Goal: Information Seeking & Learning: Learn about a topic

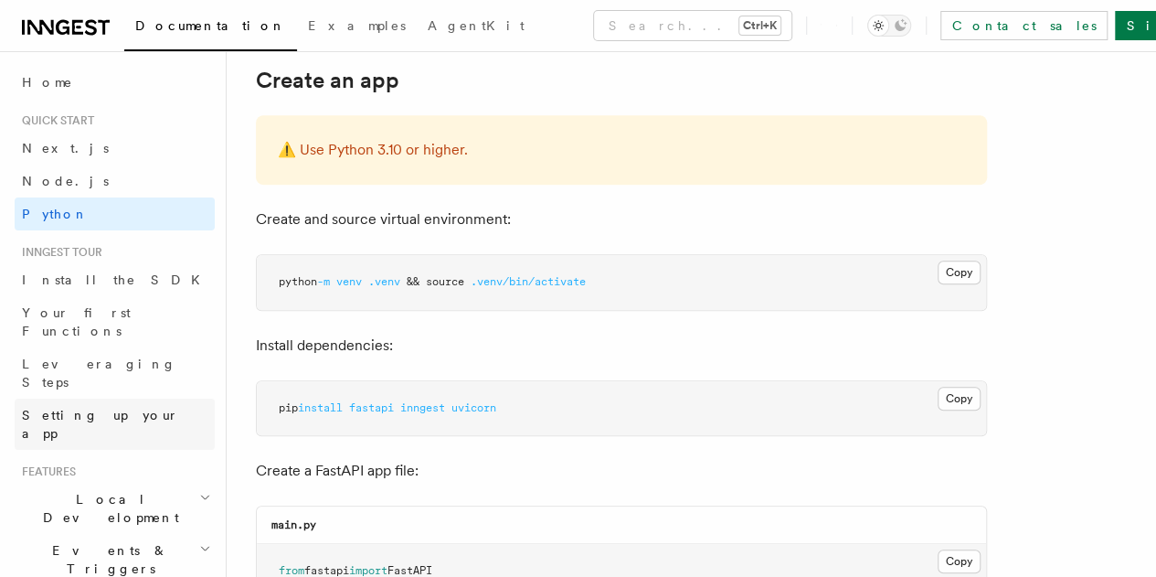
scroll to position [209, 0]
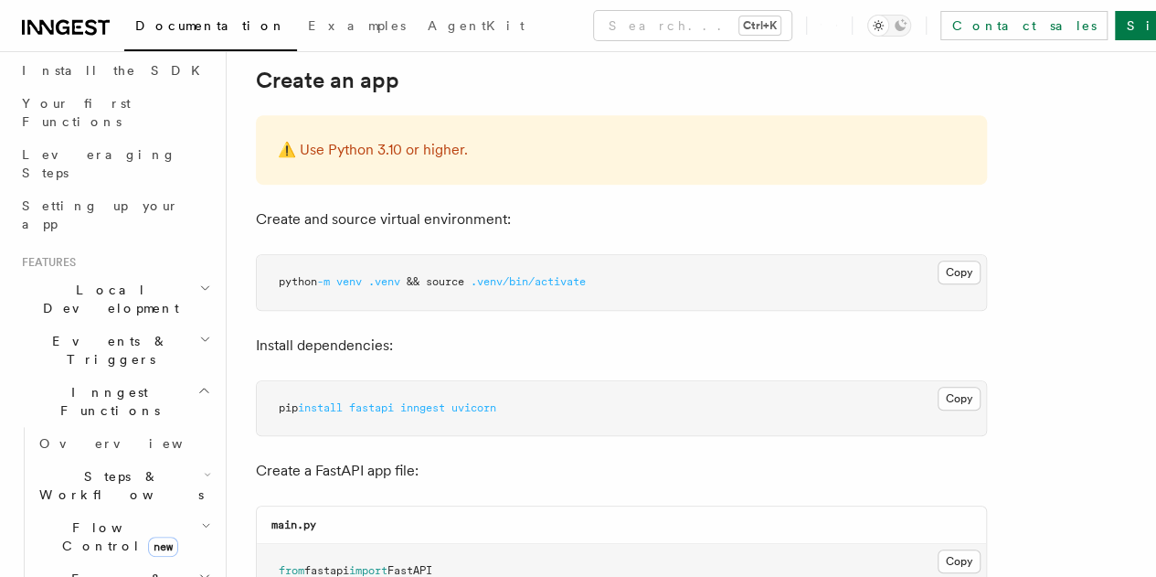
click at [89, 467] on span "Steps & Workflows" at bounding box center [118, 485] width 172 height 37
click at [83, 520] on span "Overview" at bounding box center [151, 527] width 188 height 15
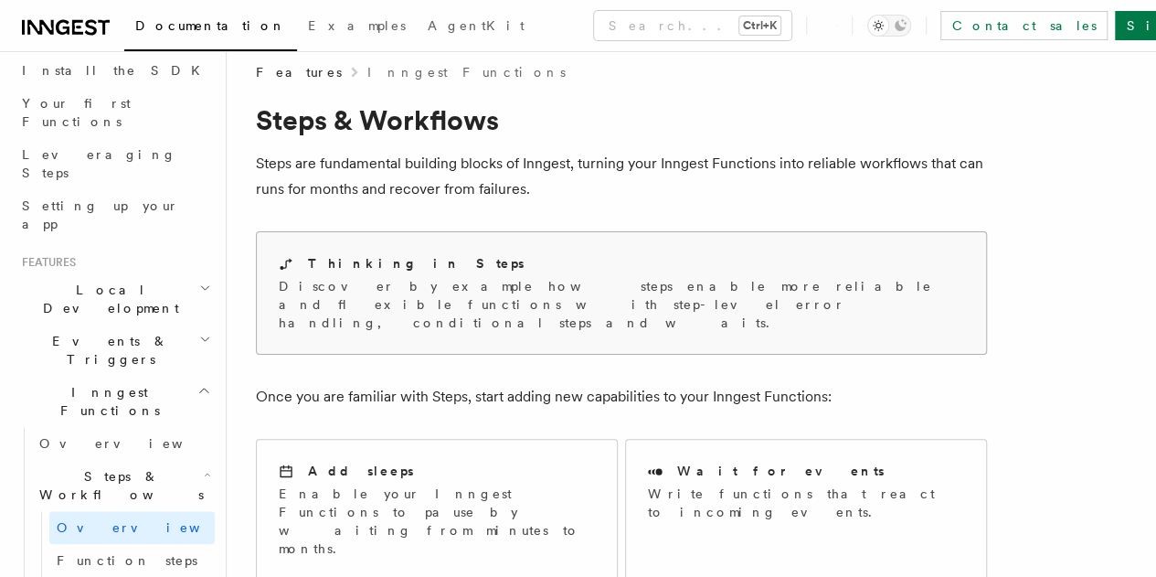
scroll to position [18, 0]
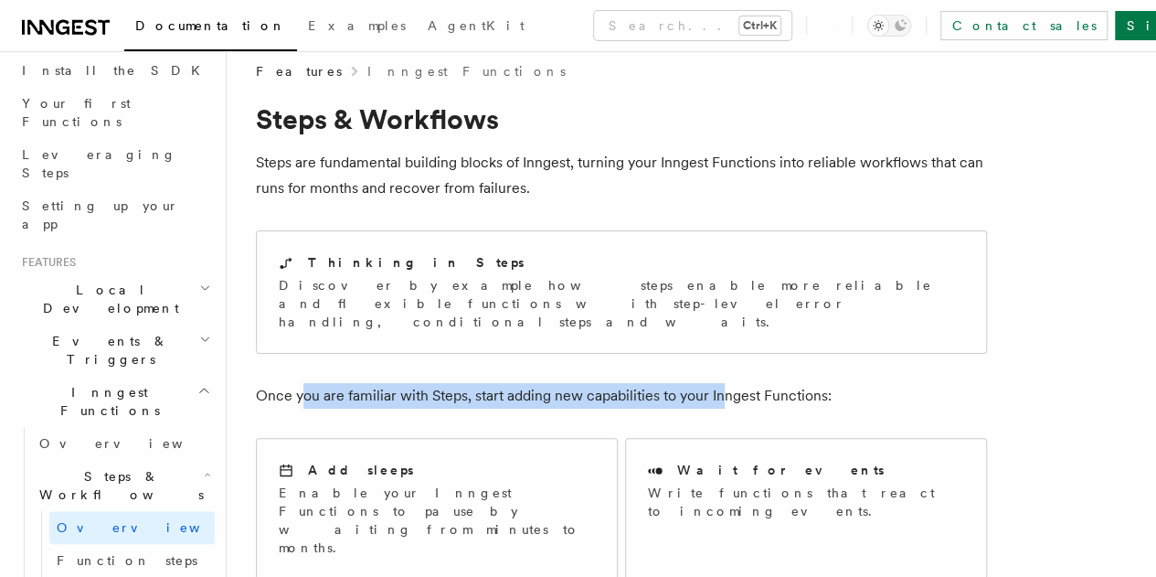
drag, startPoint x: 298, startPoint y: 379, endPoint x: 719, endPoint y: 373, distance: 421.3
click at [719, 383] on p "Once you are familiar with Steps, start adding new capabilities to your Inngest…" at bounding box center [621, 396] width 731 height 26
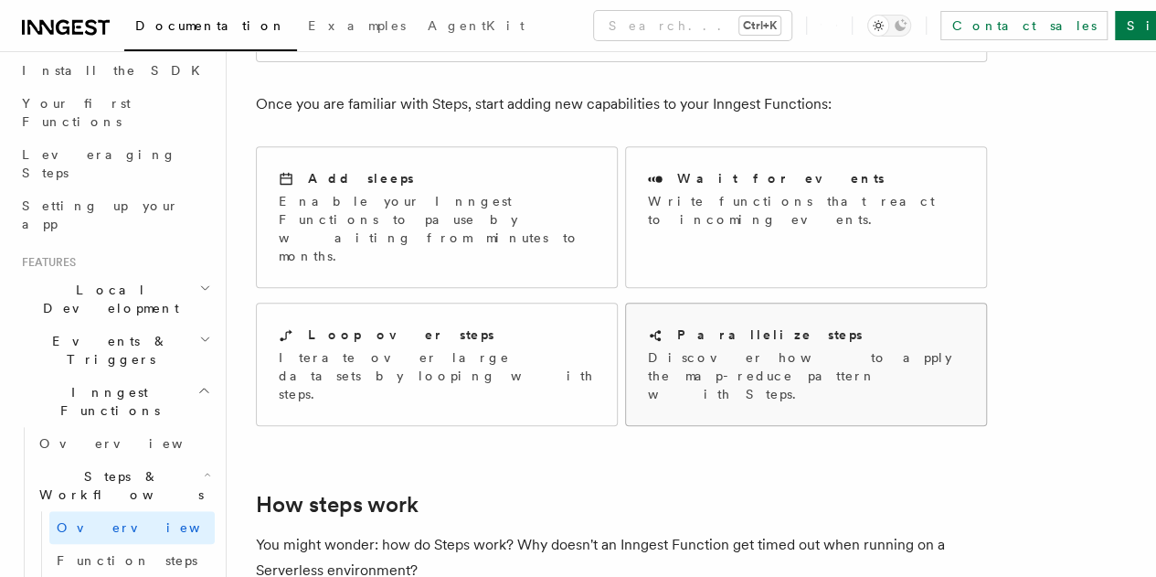
scroll to position [451, 0]
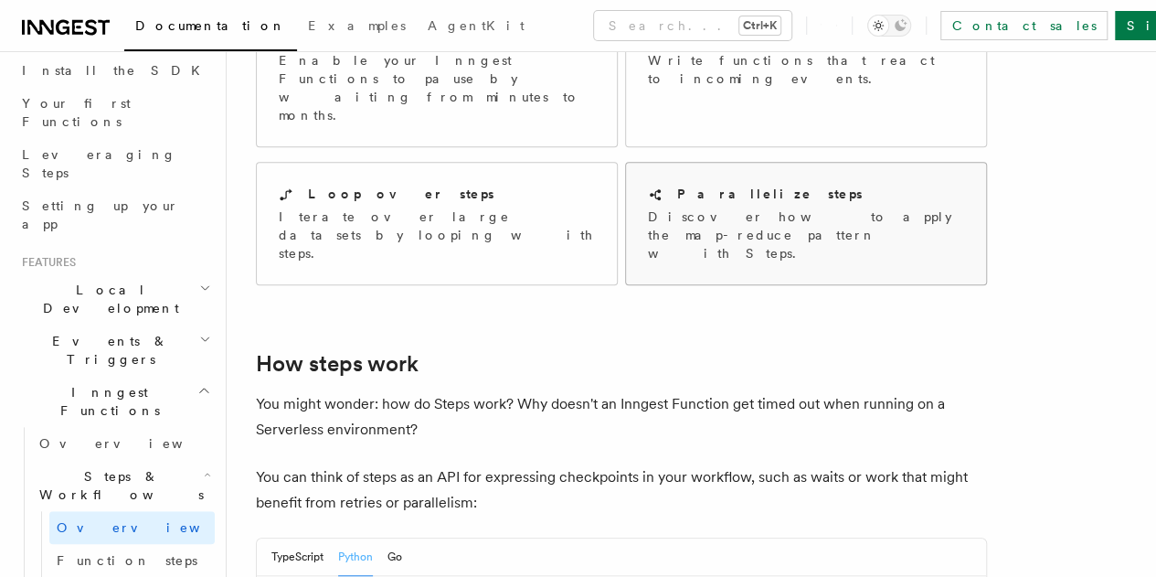
click at [731, 189] on div "Parallelize steps Discover how to apply the map-reduce pattern with Steps." at bounding box center [806, 224] width 360 height 122
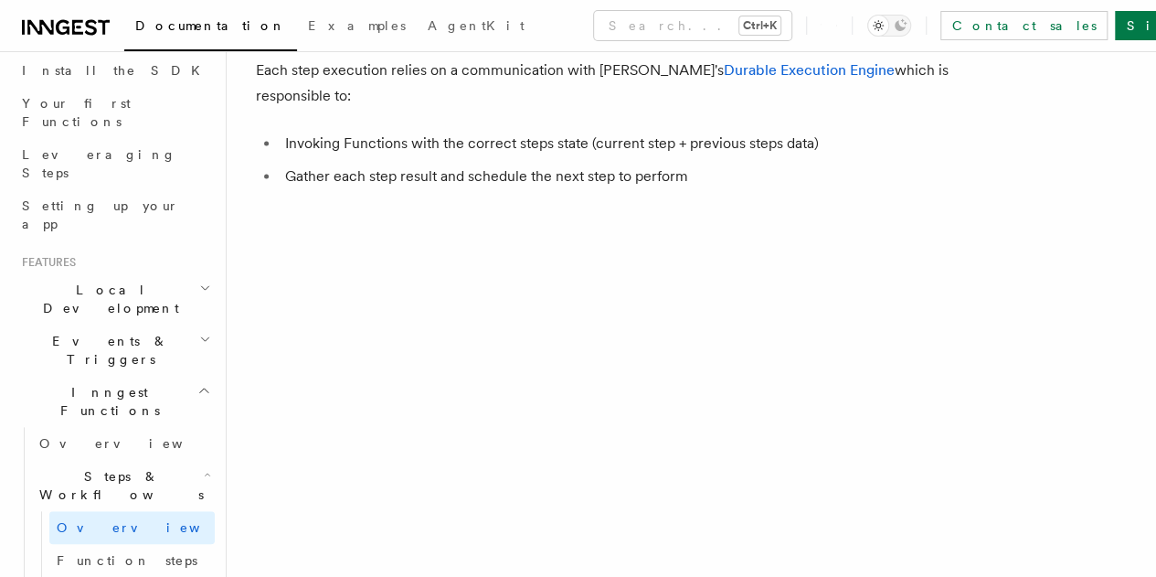
scroll to position [1224, 0]
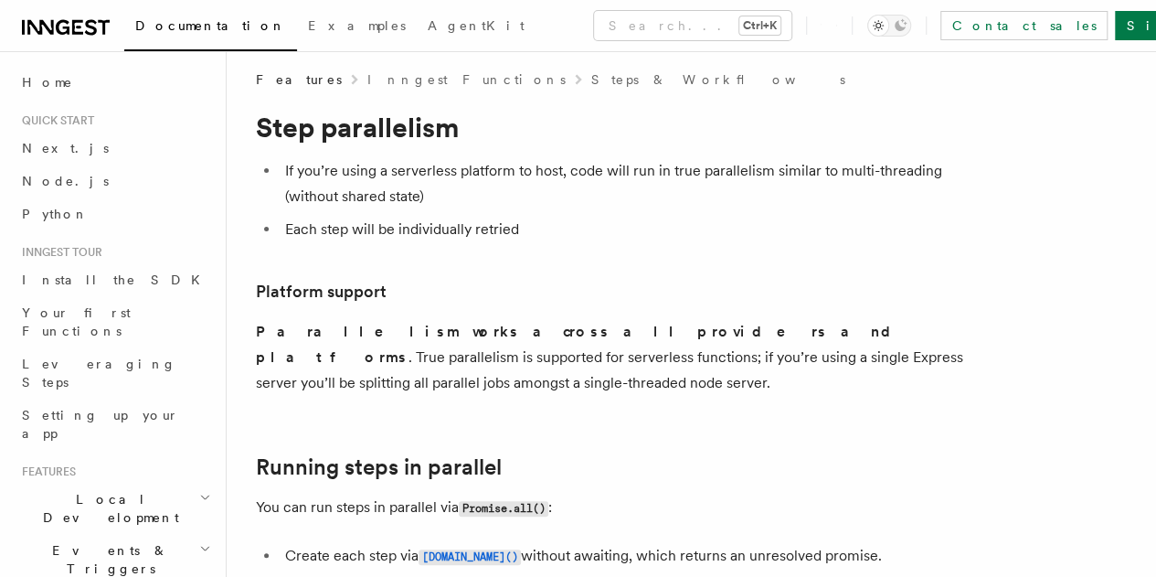
scroll to position [11, 0]
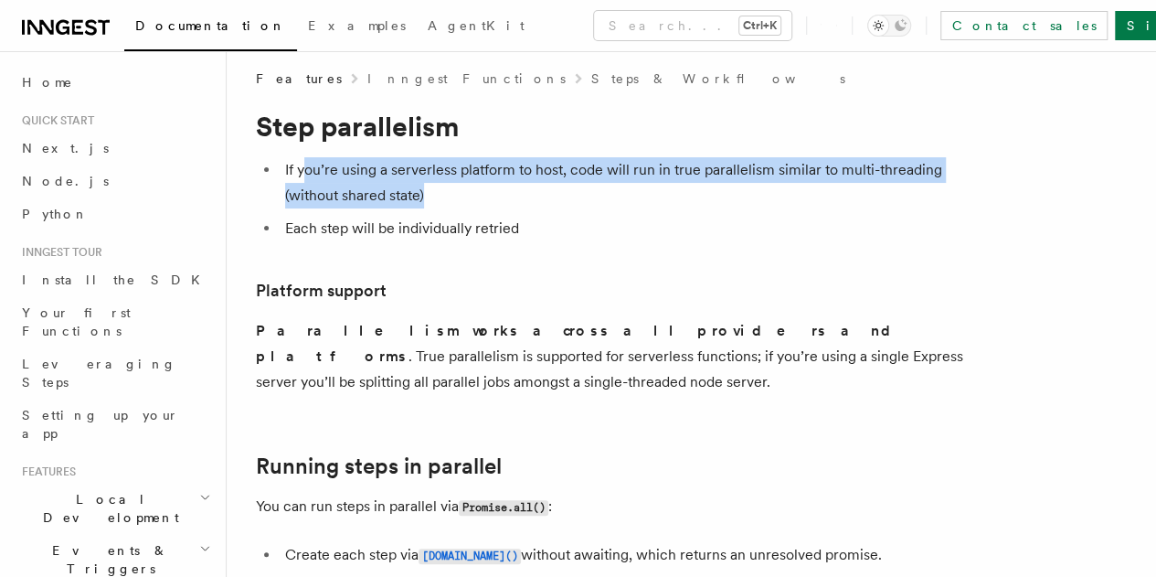
drag, startPoint x: 301, startPoint y: 152, endPoint x: 684, endPoint y: 189, distance: 384.7
click at [684, 189] on li "If you’re using a serverless platform to host, code will run in true parallelis…" at bounding box center [633, 182] width 707 height 51
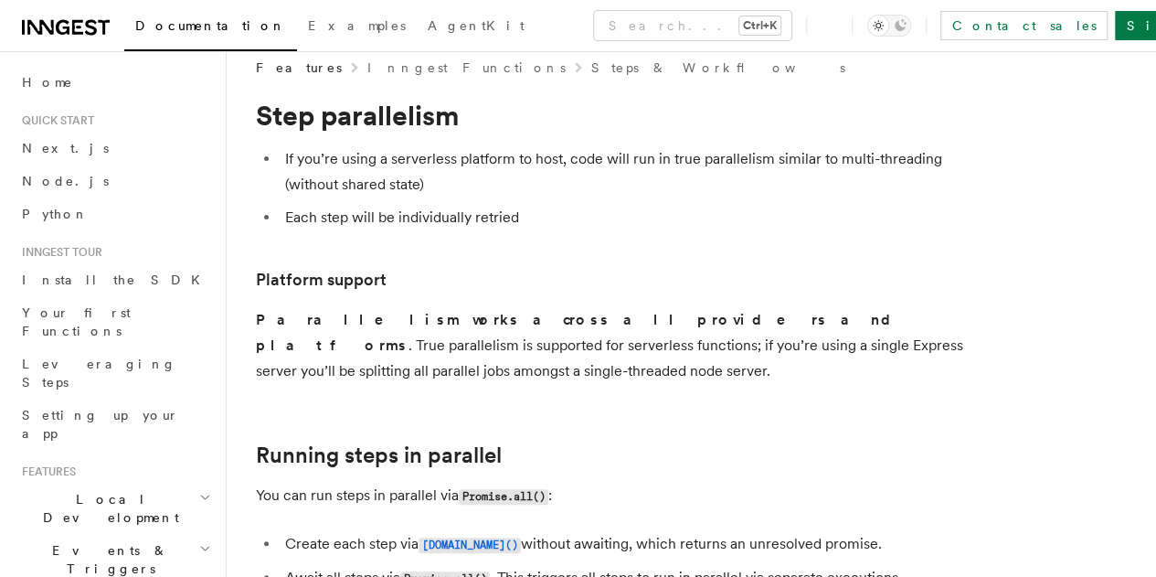
scroll to position [23, 0]
drag, startPoint x: 311, startPoint y: 175, endPoint x: 342, endPoint y: 182, distance: 31.9
click at [342, 182] on li "If you’re using a serverless platform to host, code will run in true parallelis…" at bounding box center [633, 170] width 707 height 51
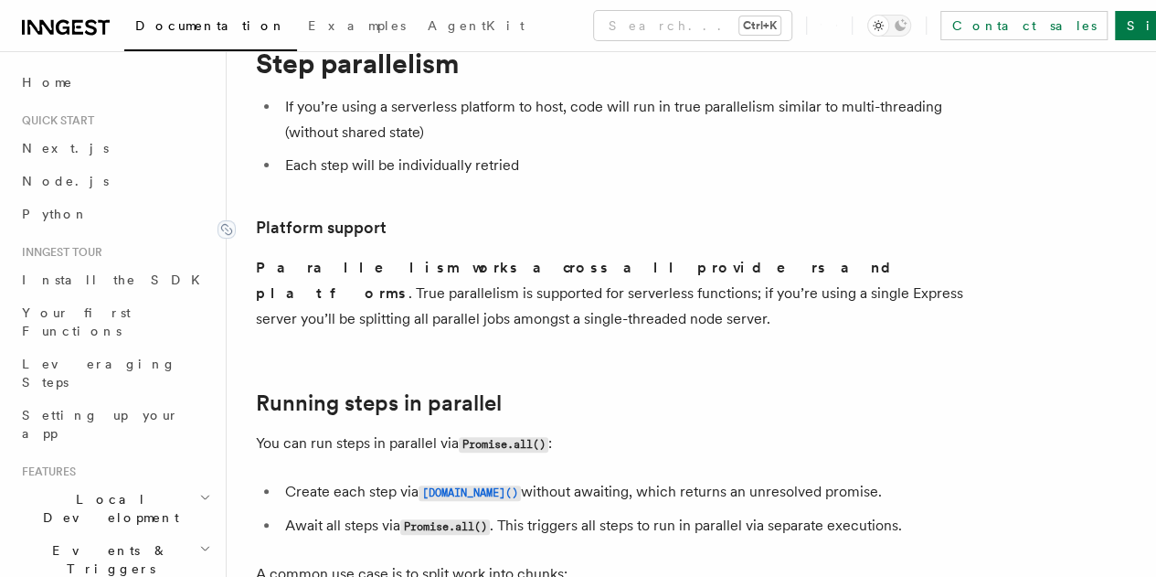
scroll to position [75, 0]
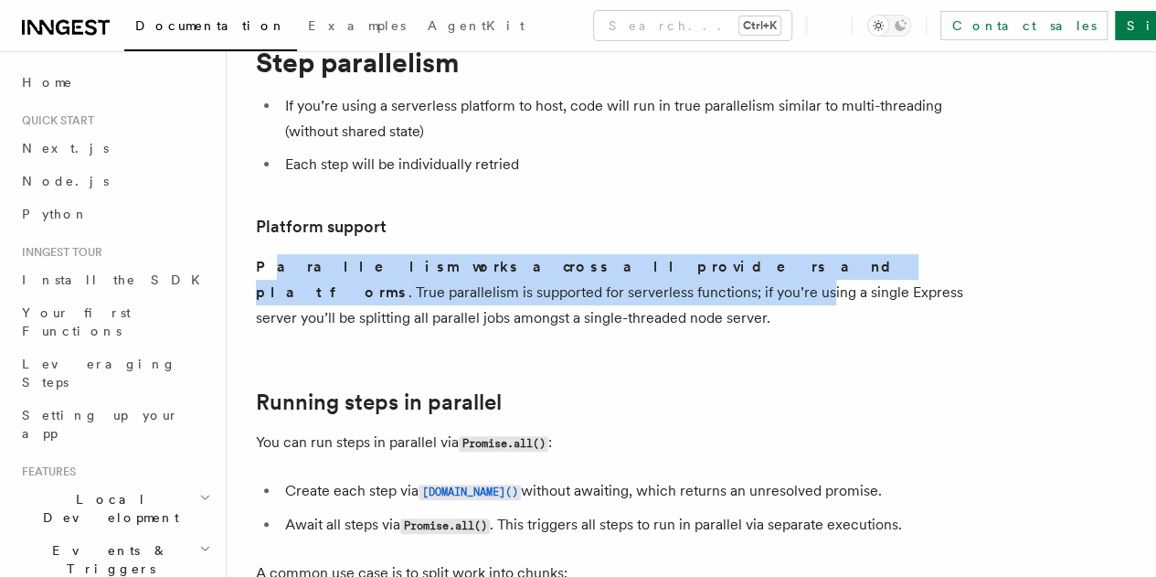
drag, startPoint x: 268, startPoint y: 262, endPoint x: 391, endPoint y: 293, distance: 127.2
click at [391, 293] on p "Parallelism works across all providers and platforms . True parallelism is supp…" at bounding box center [621, 292] width 731 height 77
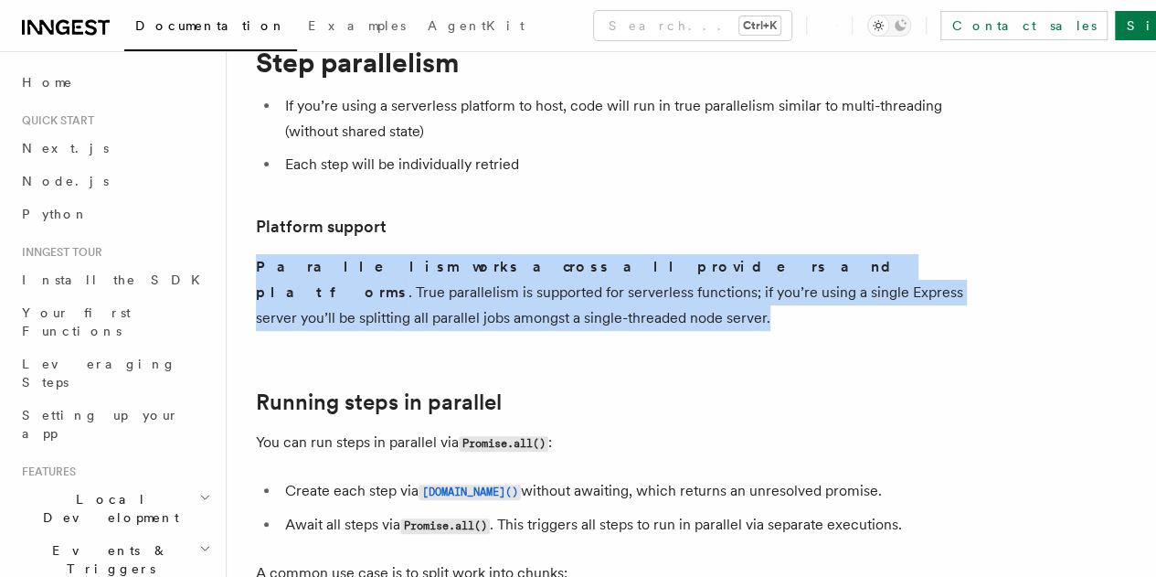
drag, startPoint x: 259, startPoint y: 261, endPoint x: 689, endPoint y: 307, distance: 432.8
click at [689, 307] on p "Parallelism works across all providers and platforms . True parallelism is supp…" at bounding box center [621, 292] width 731 height 77
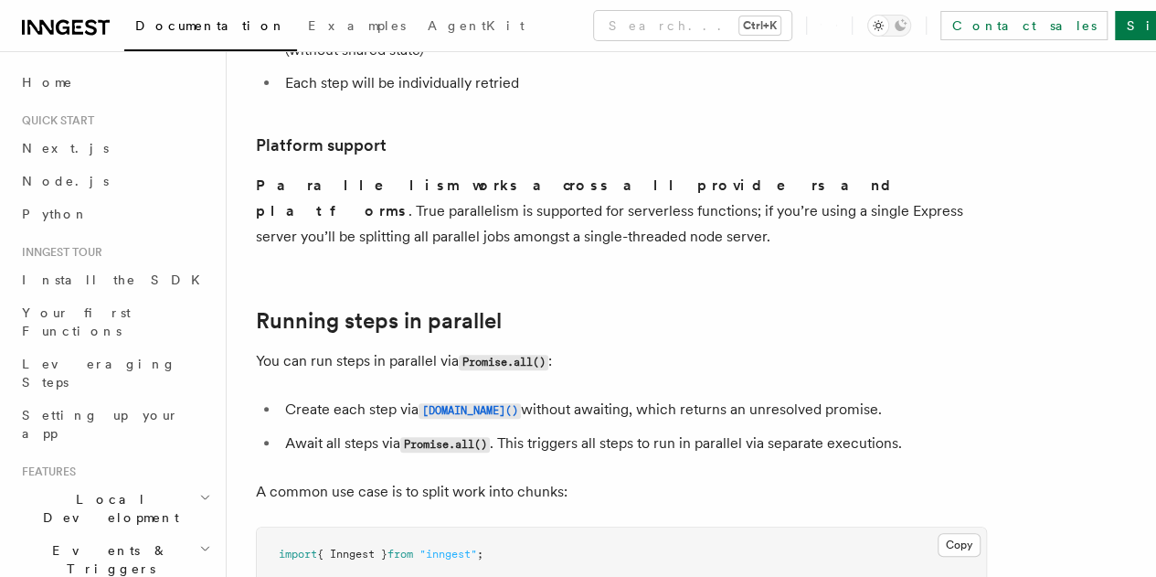
scroll to position [157, 0]
drag, startPoint x: 264, startPoint y: 360, endPoint x: 345, endPoint y: 355, distance: 81.5
click at [345, 355] on p "You can run steps in parallel via Promise.all() :" at bounding box center [621, 360] width 731 height 27
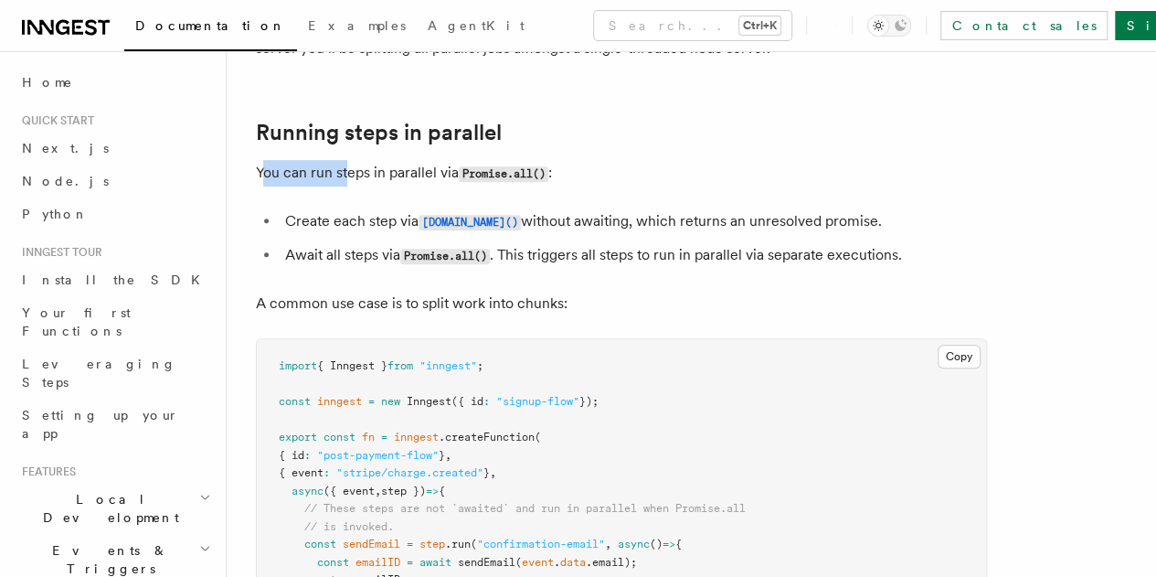
scroll to position [0, 0]
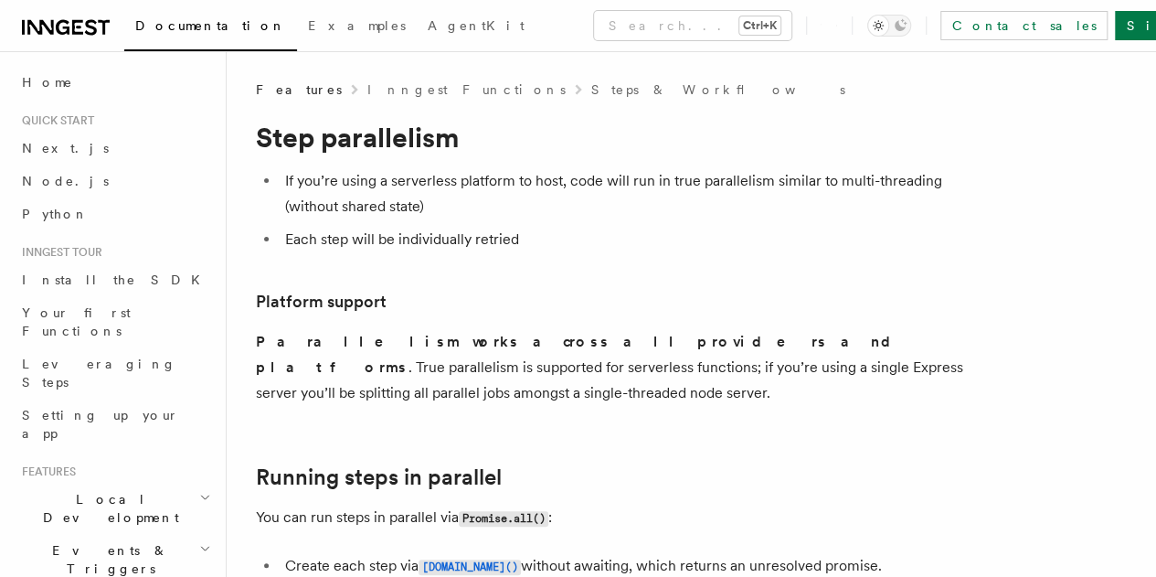
click at [564, 352] on p "Parallelism works across all providers and platforms . True parallelism is supp…" at bounding box center [621, 367] width 731 height 77
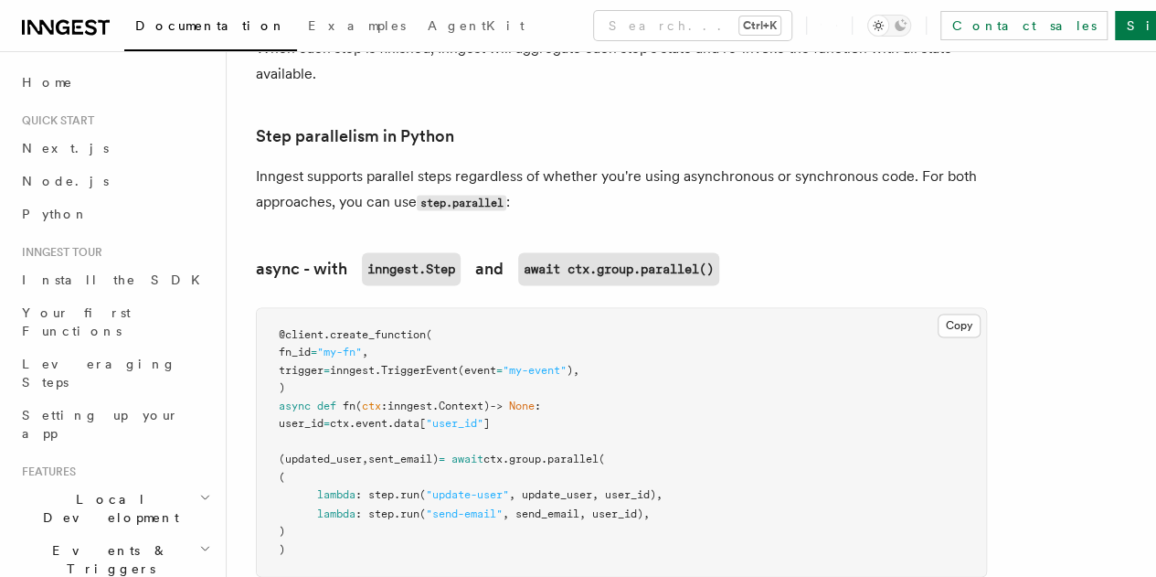
scroll to position [1225, 0]
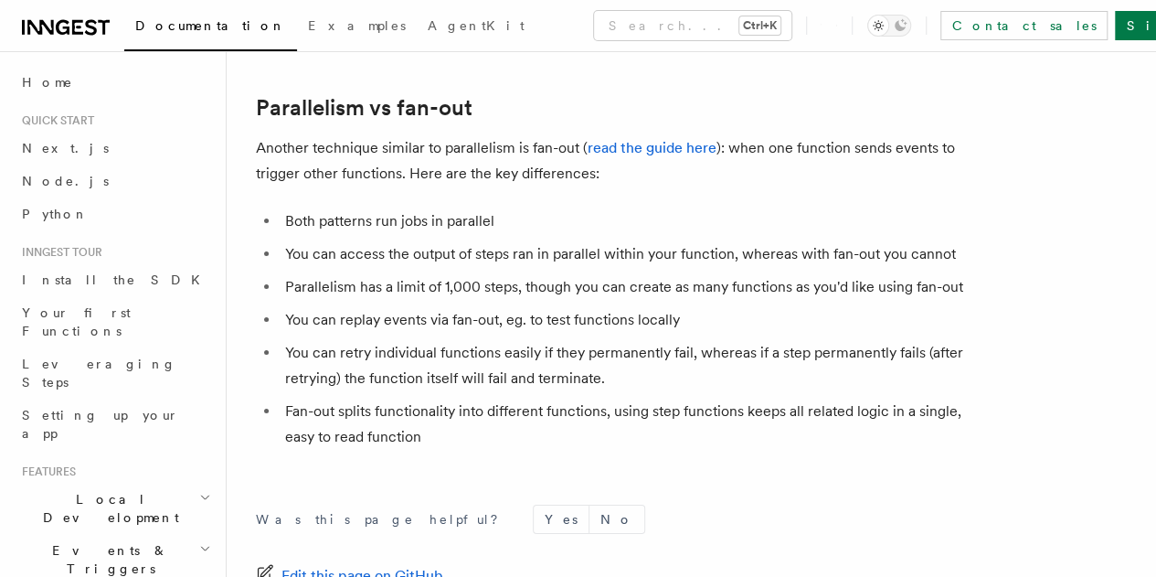
scroll to position [3430, 0]
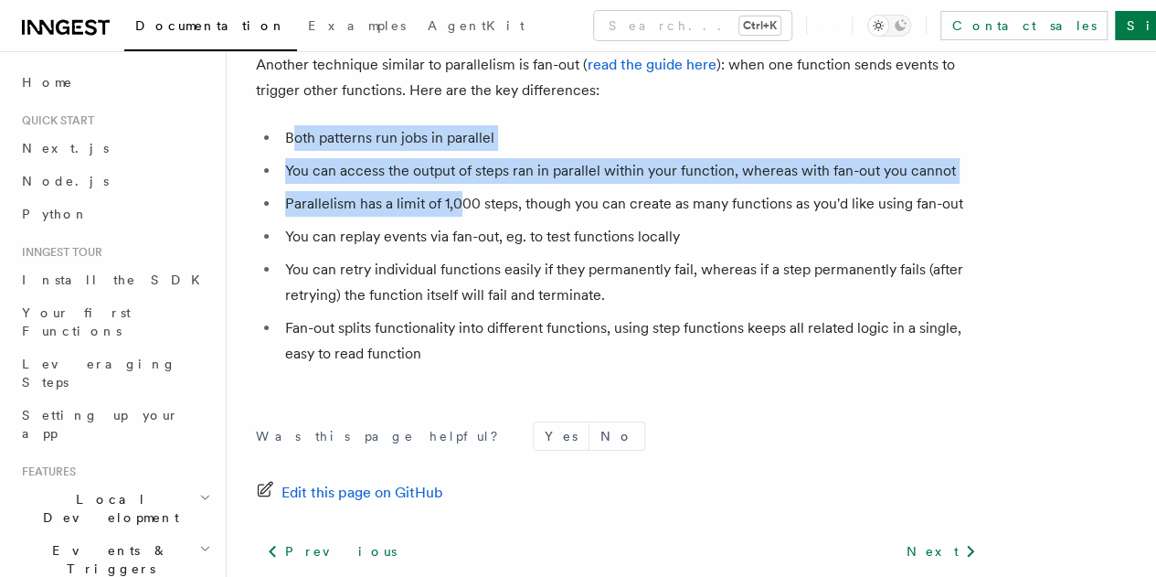
drag, startPoint x: 294, startPoint y: 153, endPoint x: 463, endPoint y: 240, distance: 190.5
click at [463, 240] on ul "Both patterns run jobs in parallel You can access the output of steps ran in pa…" at bounding box center [621, 245] width 731 height 241
click at [463, 217] on li "Parallelism has a limit of 1,000 steps, though you can create as many functions…" at bounding box center [633, 204] width 707 height 26
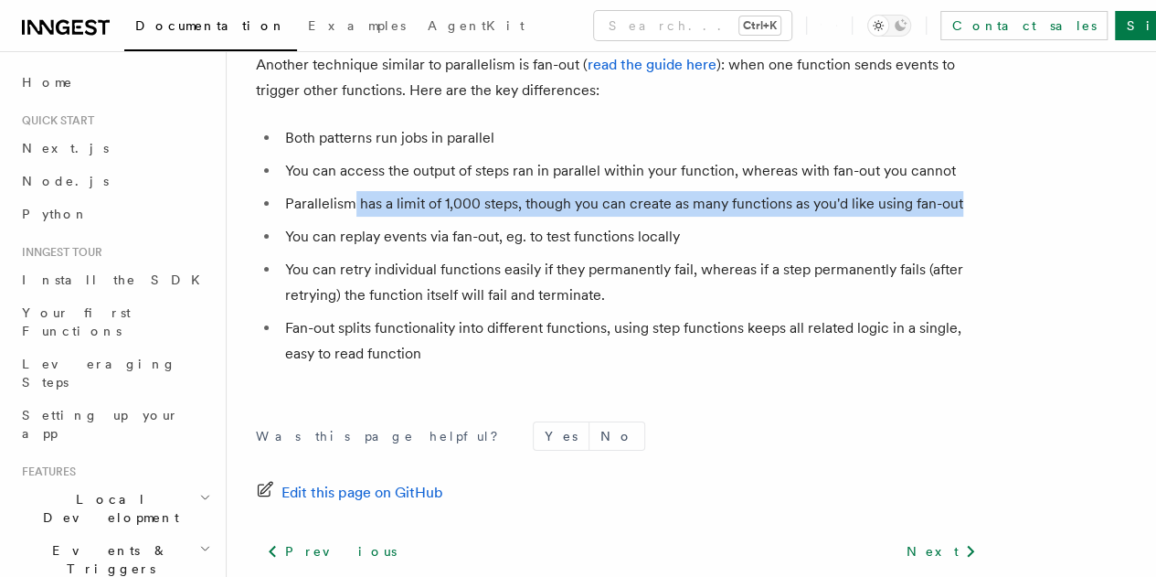
drag, startPoint x: 349, startPoint y: 250, endPoint x: 394, endPoint y: 277, distance: 52.0
click at [394, 217] on li "Parallelism has a limit of 1,000 steps, though you can create as many functions…" at bounding box center [633, 204] width 707 height 26
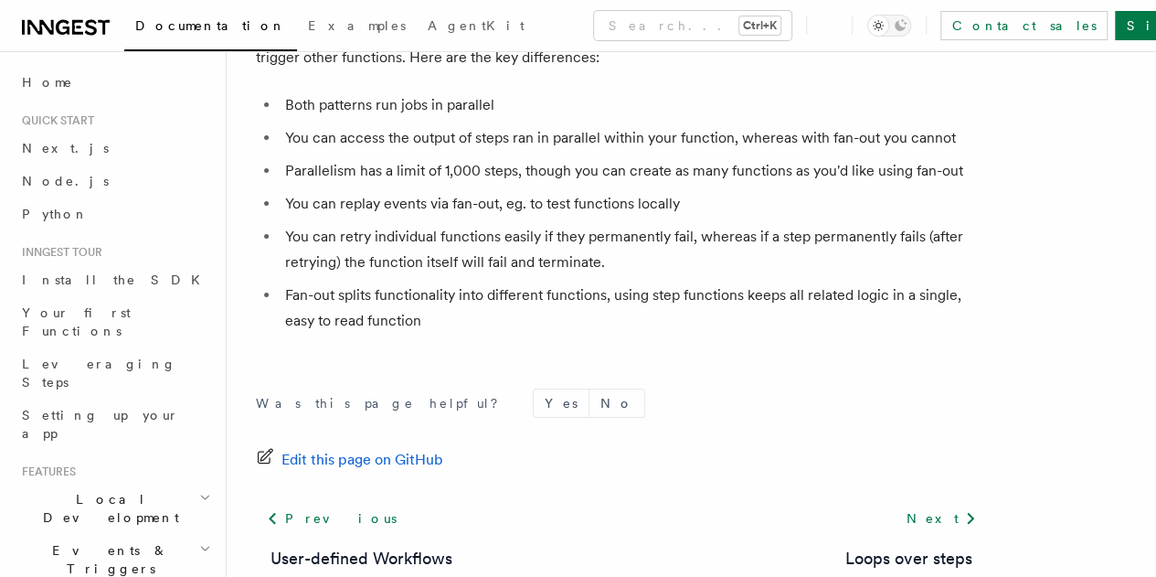
scroll to position [3654, 0]
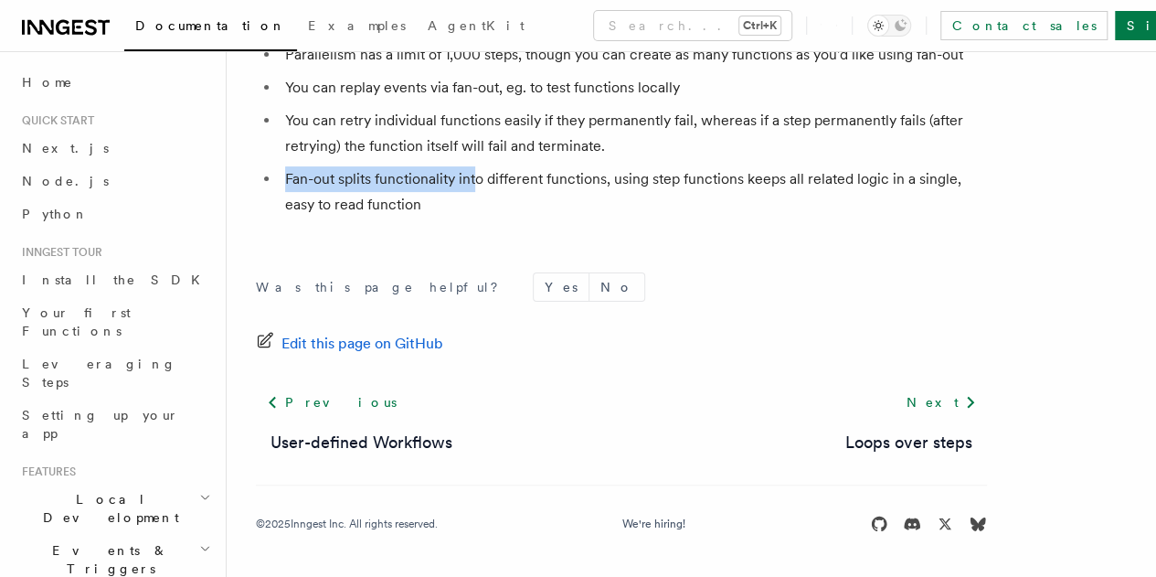
drag, startPoint x: 477, startPoint y: 191, endPoint x: 286, endPoint y: 173, distance: 191.9
click at [286, 173] on li "Fan-out splits functionality into different functions, using step functions kee…" at bounding box center [633, 191] width 707 height 51
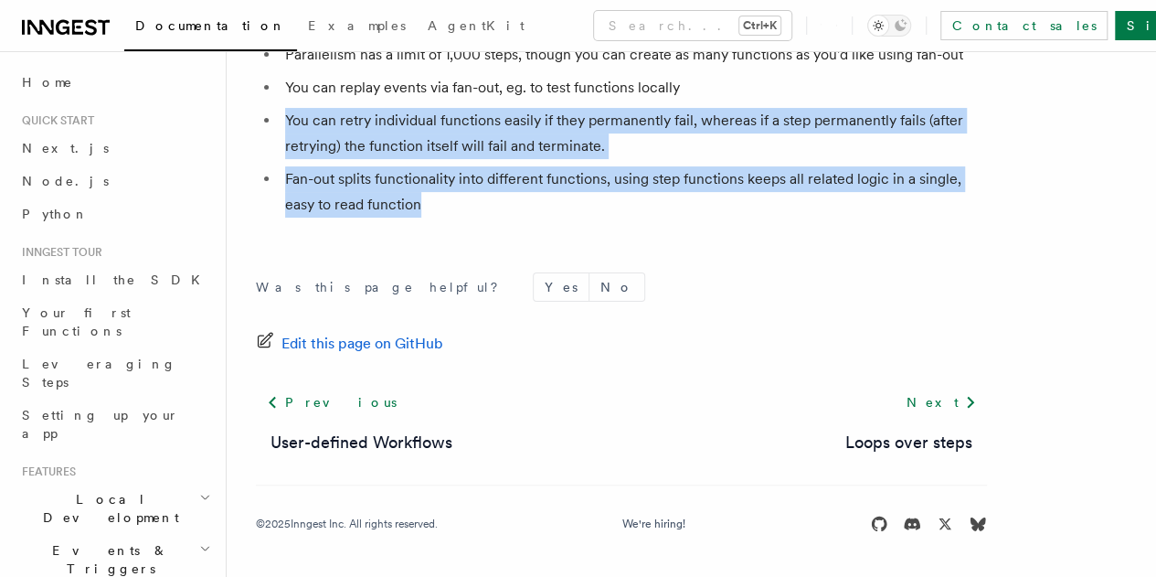
drag, startPoint x: 473, startPoint y: 207, endPoint x: 281, endPoint y: 111, distance: 214.6
click at [281, 111] on ul "Both patterns run jobs in parallel You can access the output of steps ran in pa…" at bounding box center [621, 96] width 731 height 241
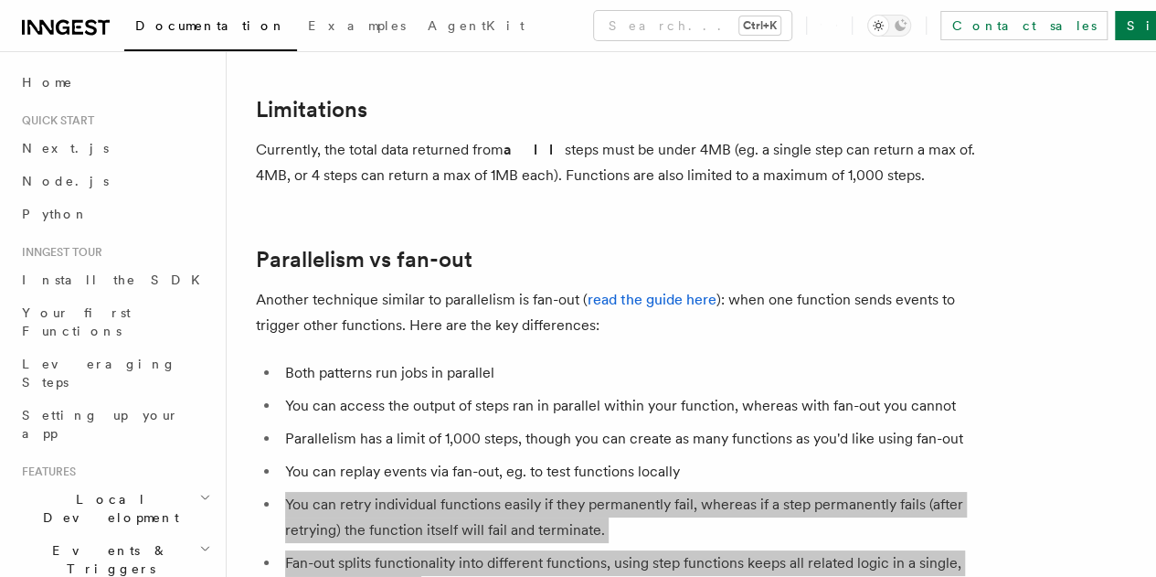
scroll to position [3193, 0]
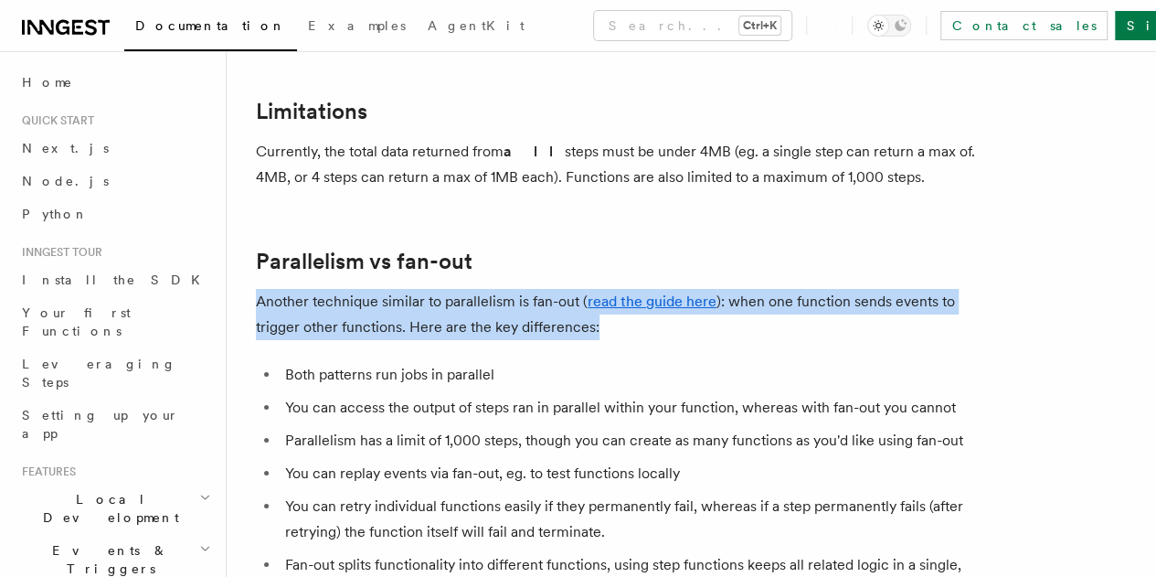
drag, startPoint x: 260, startPoint y: 324, endPoint x: 741, endPoint y: 352, distance: 482.4
click at [741, 340] on p "Another technique similar to parallelism is fan-out ( read the guide here ): wh…" at bounding box center [621, 314] width 731 height 51
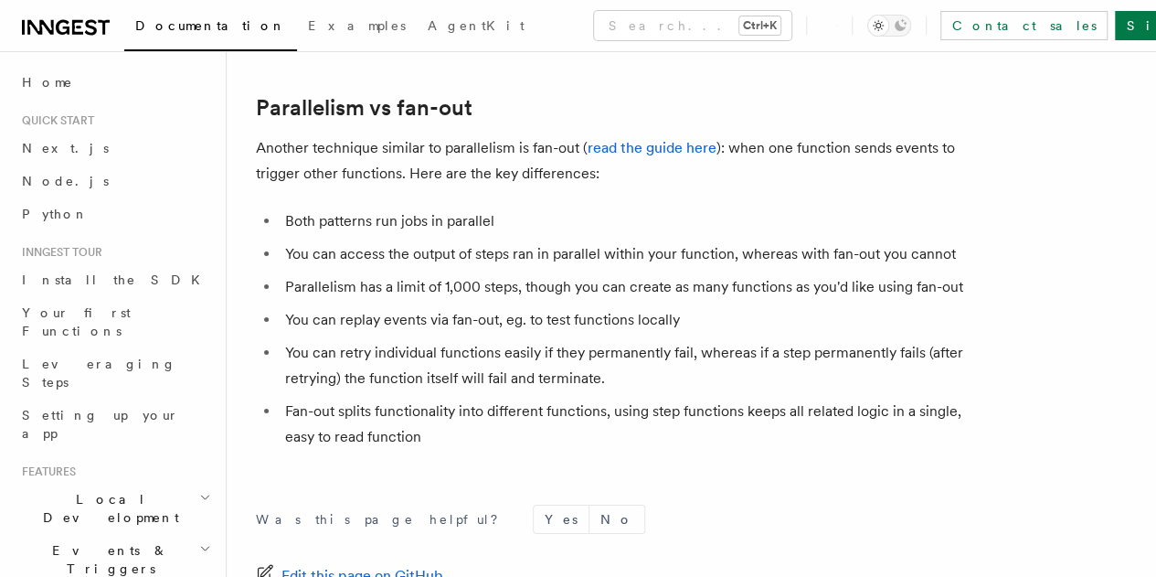
scroll to position [3347, 0]
drag, startPoint x: 316, startPoint y: 253, endPoint x: 433, endPoint y: 251, distance: 117.0
click at [433, 234] on li "Both patterns run jobs in parallel" at bounding box center [633, 221] width 707 height 26
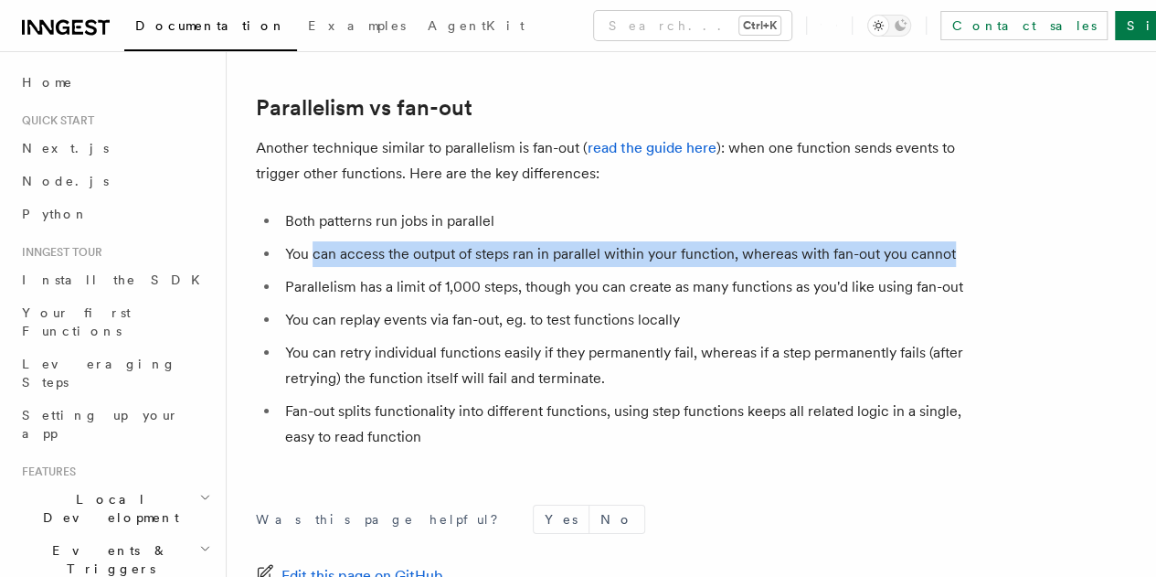
drag, startPoint x: 311, startPoint y: 280, endPoint x: 378, endPoint y: 313, distance: 75.6
click at [378, 267] on li "You can access the output of steps ran in parallel within your function, wherea…" at bounding box center [633, 254] width 707 height 26
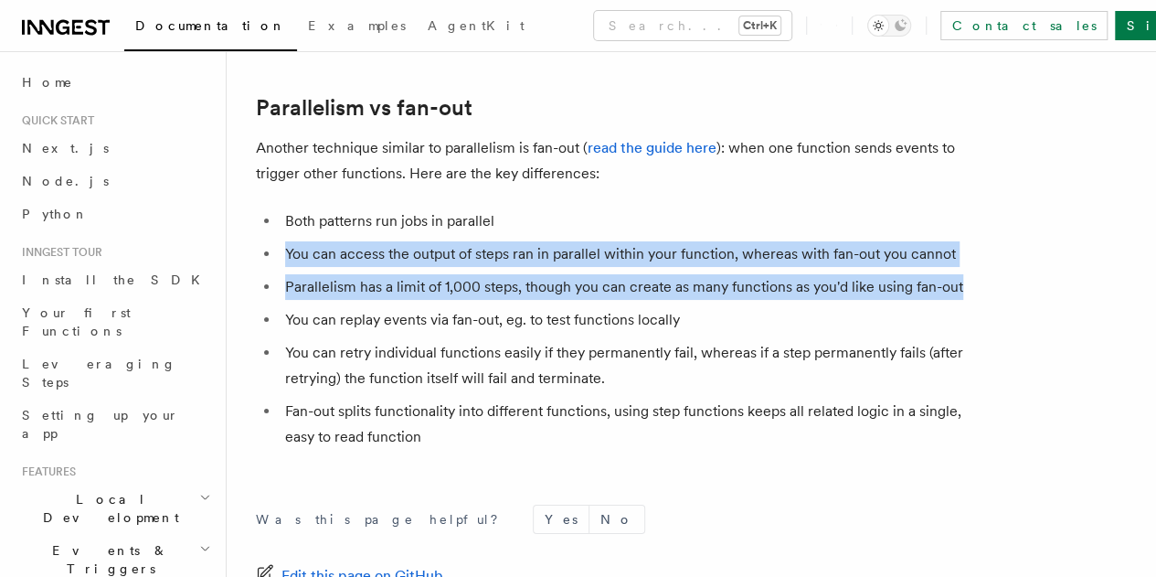
drag, startPoint x: 286, startPoint y: 275, endPoint x: 455, endPoint y: 361, distance: 189.6
click at [455, 361] on ul "Both patterns run jobs in parallel You can access the output of steps ran in pa…" at bounding box center [621, 328] width 731 height 241
click at [455, 300] on li "Parallelism has a limit of 1,000 steps, though you can create as many functions…" at bounding box center [633, 287] width 707 height 26
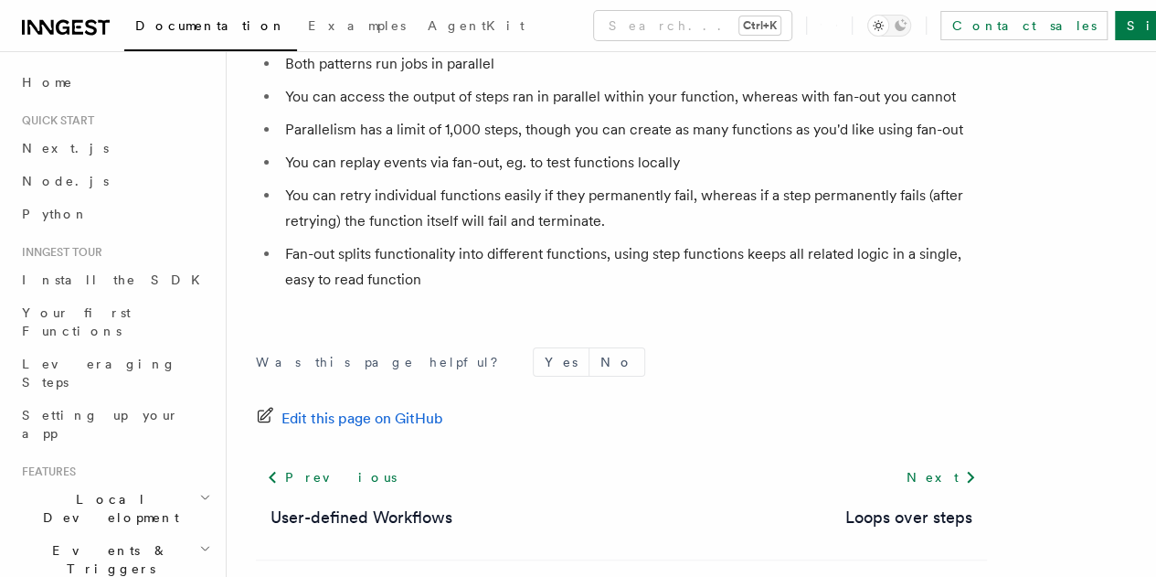
scroll to position [3522, 0]
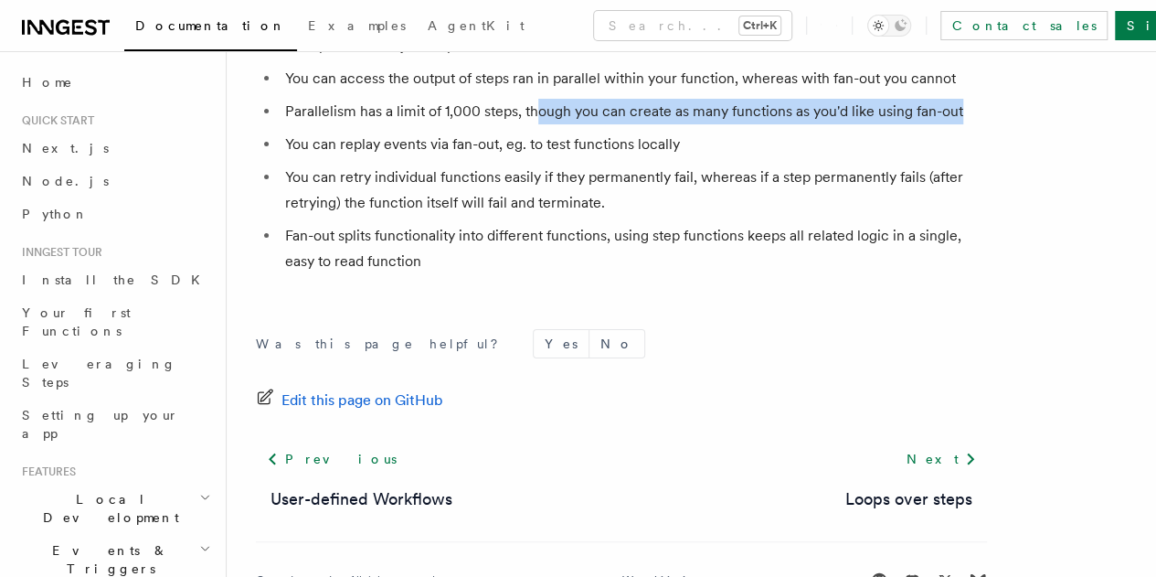
drag, startPoint x: 535, startPoint y: 162, endPoint x: 651, endPoint y: 187, distance: 118.8
click at [651, 124] on li "Parallelism has a limit of 1,000 steps, though you can create as many functions…" at bounding box center [633, 112] width 707 height 26
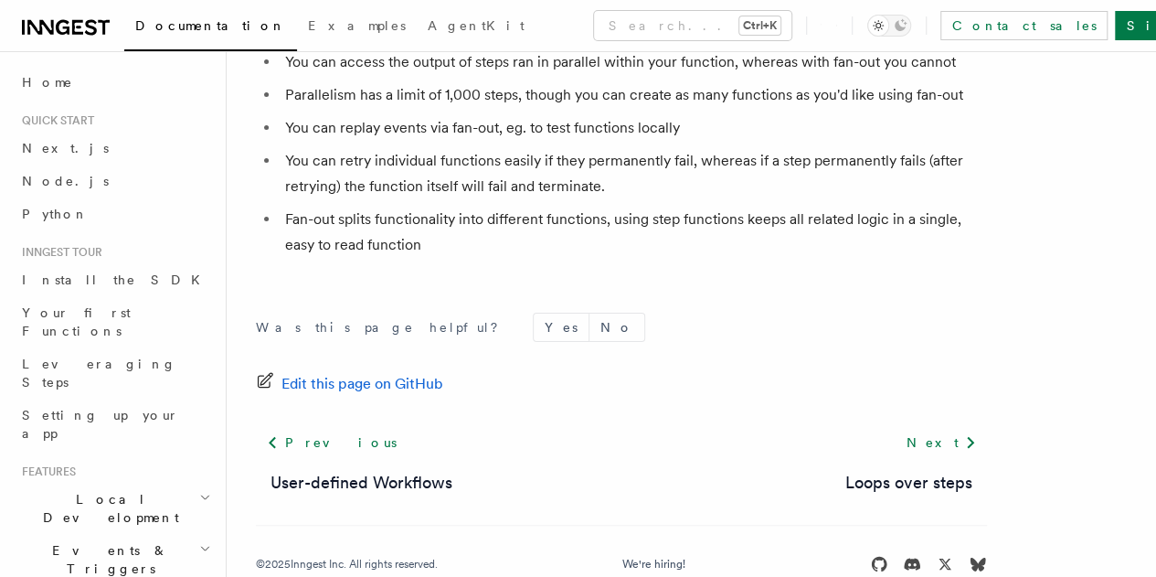
scroll to position [3540, 0]
drag, startPoint x: 425, startPoint y: 213, endPoint x: 541, endPoint y: 206, distance: 116.3
click at [541, 139] on li "You can replay events via fan-out, eg. to test functions locally" at bounding box center [633, 126] width 707 height 26
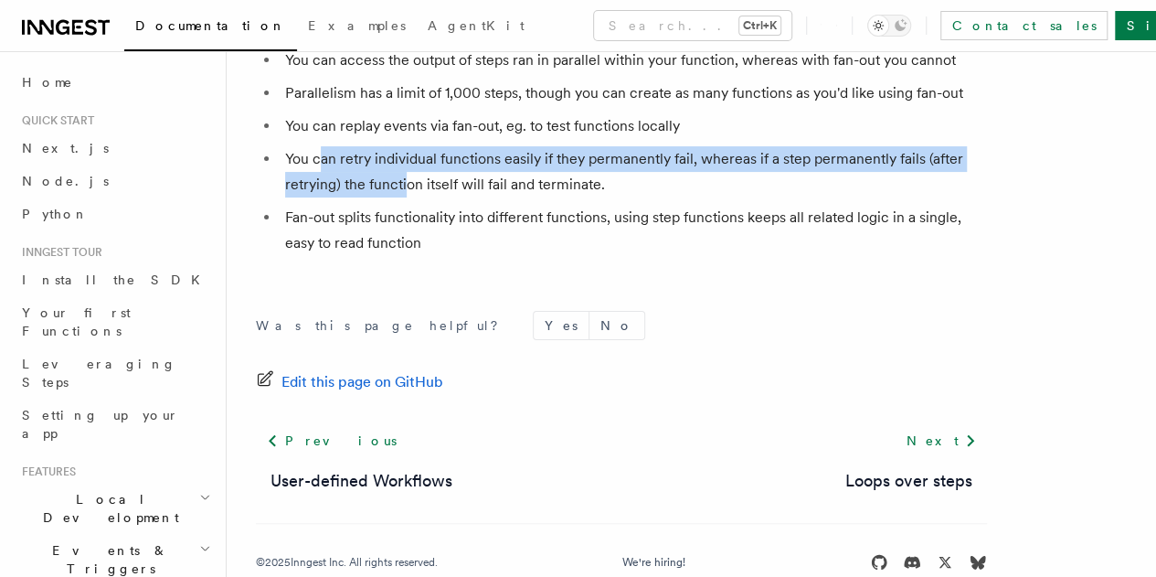
drag, startPoint x: 322, startPoint y: 240, endPoint x: 440, endPoint y: 249, distance: 119.1
click at [440, 197] on li "You can retry individual functions easily if they permanently fail, whereas if …" at bounding box center [633, 171] width 707 height 51
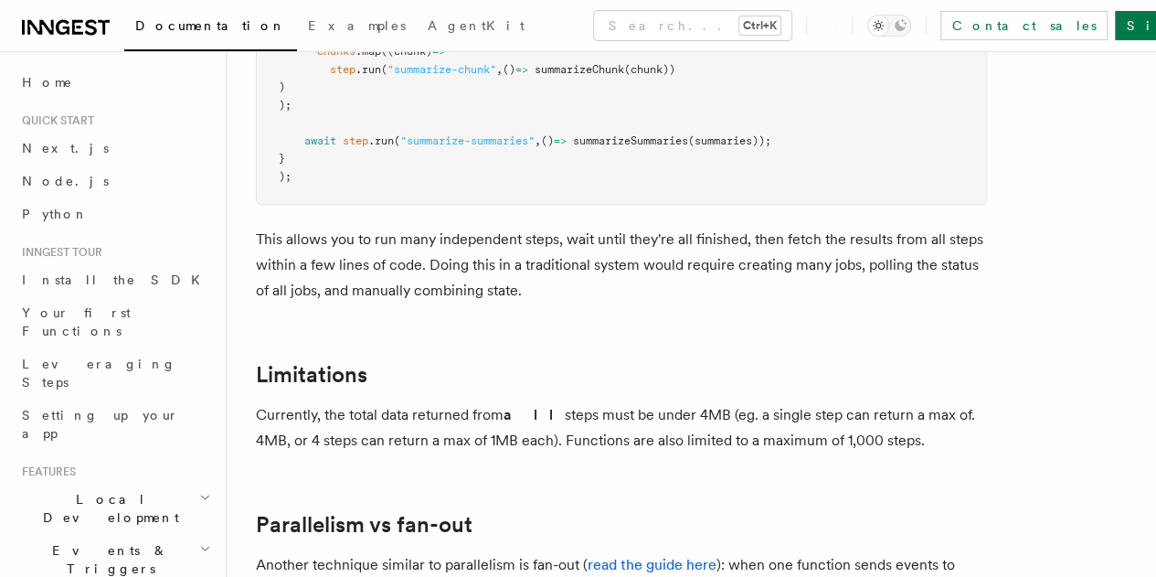
scroll to position [3074, 0]
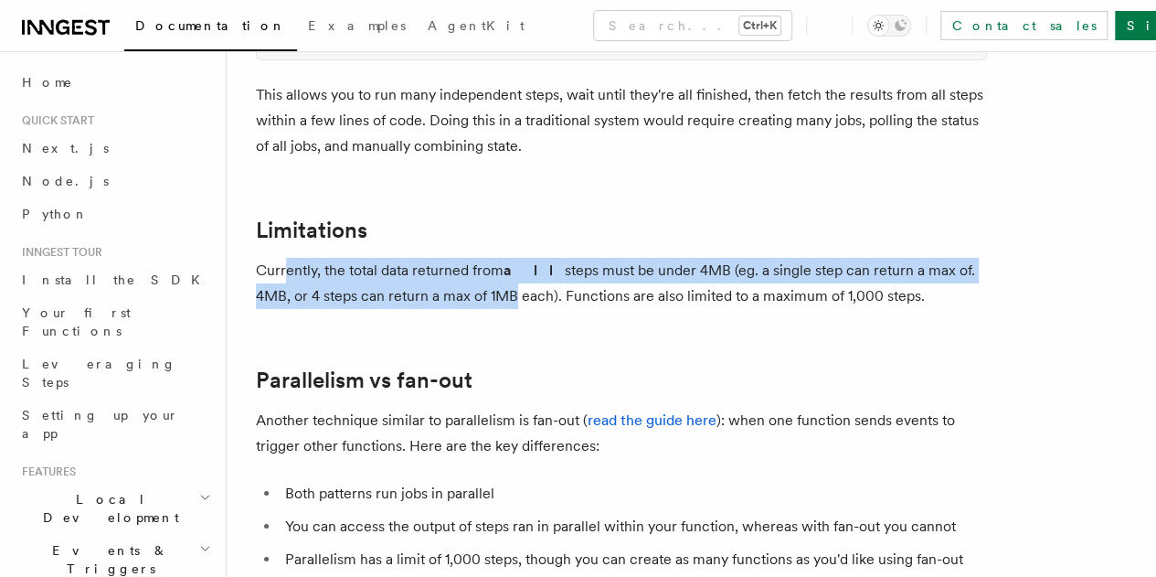
drag, startPoint x: 288, startPoint y: 271, endPoint x: 530, endPoint y: 299, distance: 243.7
click at [530, 299] on p "Currently, the total data returned from all steps must be under 4MB (eg. a sing…" at bounding box center [621, 283] width 731 height 51
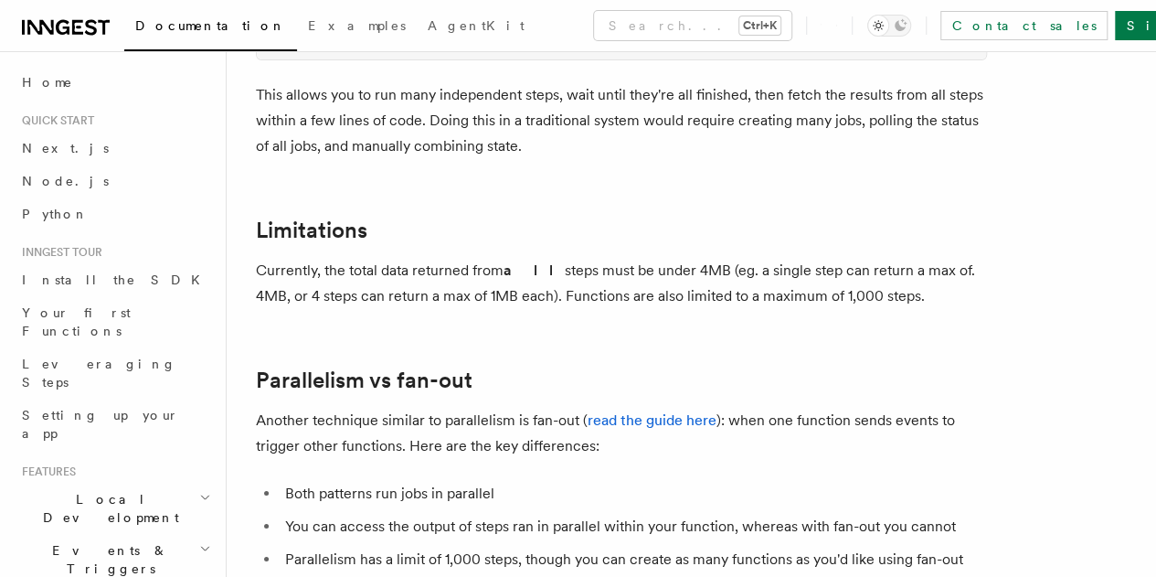
scroll to position [3310, 0]
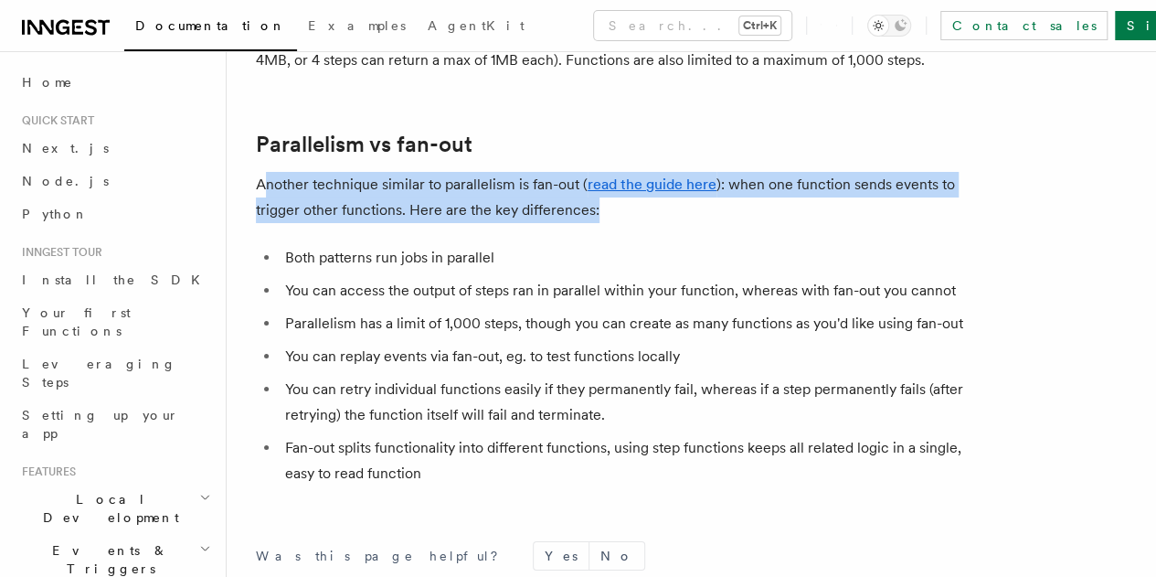
drag, startPoint x: 266, startPoint y: 205, endPoint x: 654, endPoint y: 237, distance: 389.7
click at [654, 223] on p "Another technique similar to parallelism is fan-out ( read the guide here ): wh…" at bounding box center [621, 197] width 731 height 51
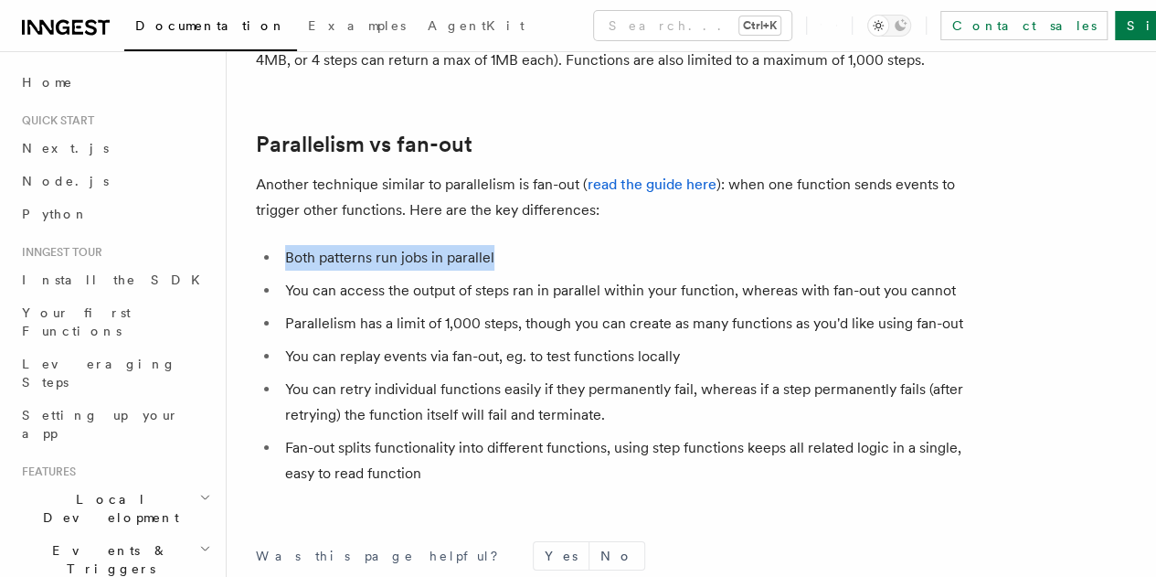
drag, startPoint x: 281, startPoint y: 280, endPoint x: 499, endPoint y: 288, distance: 217.7
click at [499, 271] on li "Both patterns run jobs in parallel" at bounding box center [633, 258] width 707 height 26
click at [806, 303] on li "You can access the output of steps ran in parallel within your function, wherea…" at bounding box center [633, 291] width 707 height 26
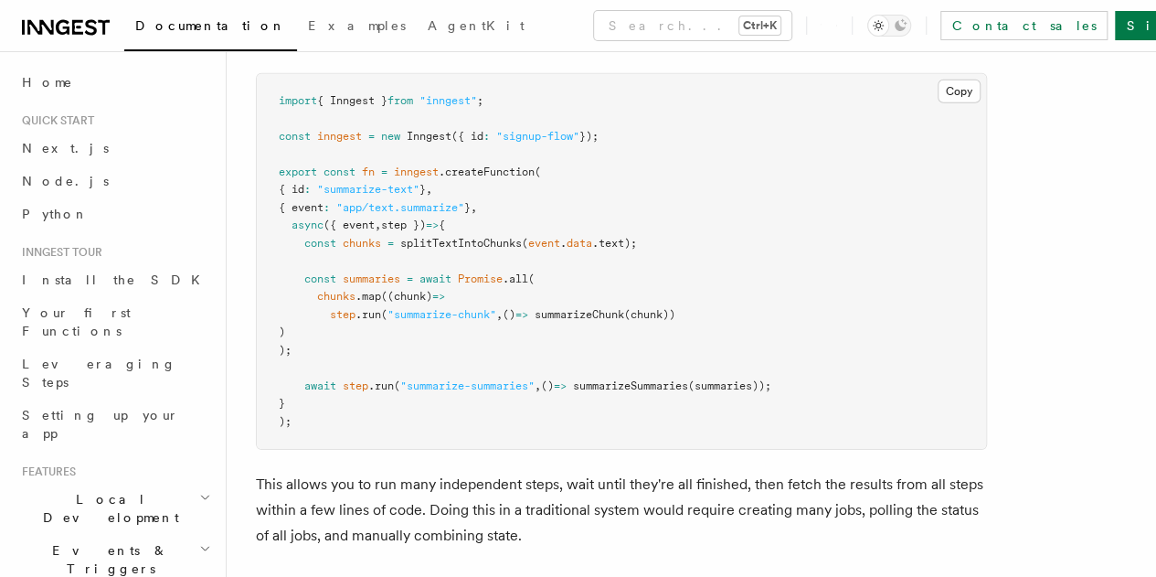
scroll to position [2672, 0]
